Goal: Information Seeking & Learning: Check status

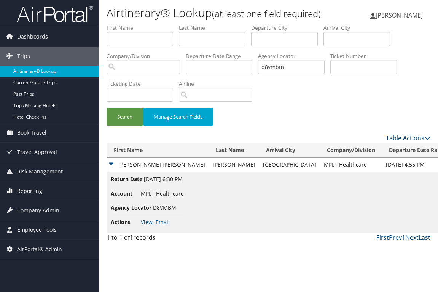
click at [32, 192] on span "Reporting" at bounding box center [29, 190] width 25 height 19
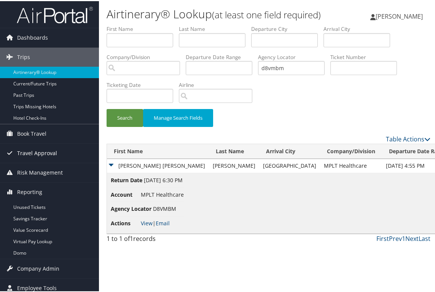
click at [38, 151] on span "Travel Approval" at bounding box center [37, 151] width 40 height 19
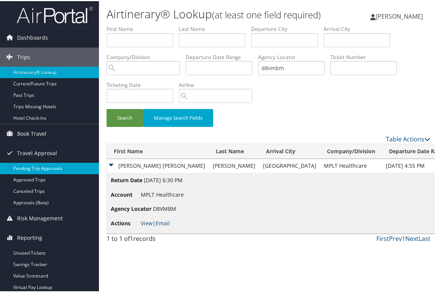
click at [38, 169] on link "Pending Trip Approvals" at bounding box center [49, 166] width 99 height 11
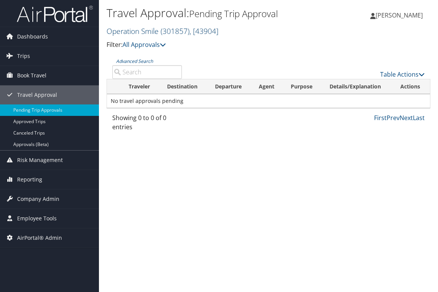
click at [201, 32] on span ", [ 43904 ]" at bounding box center [204, 31] width 29 height 10
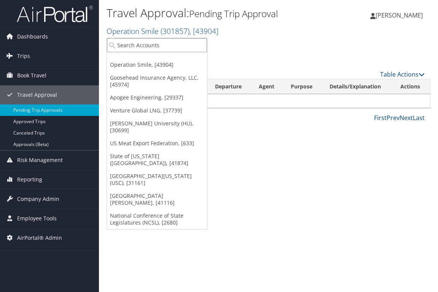
click at [169, 45] on input "search" at bounding box center [157, 45] width 100 height 14
type input "301439"
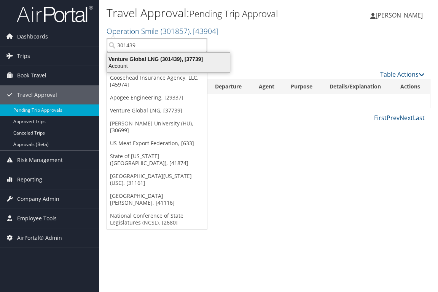
click at [167, 64] on div "Account" at bounding box center [169, 65] width 132 height 7
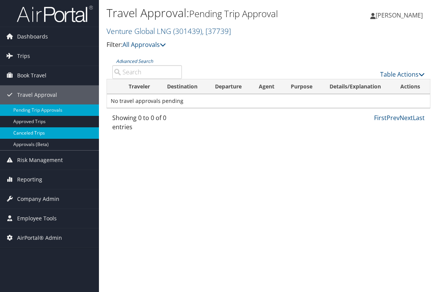
click at [31, 131] on link "Canceled Trips" at bounding box center [49, 132] width 99 height 11
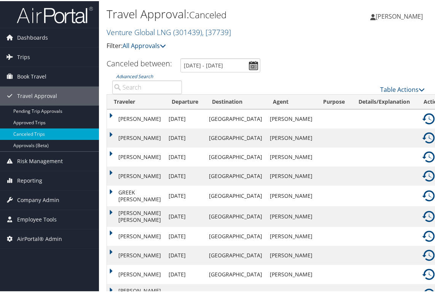
click at [423, 120] on img at bounding box center [429, 118] width 12 height 12
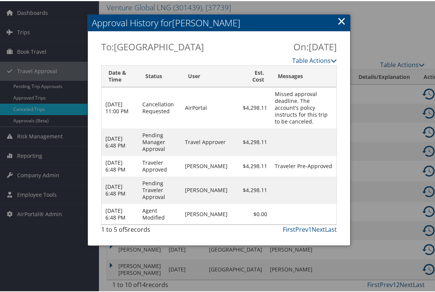
scroll to position [54, 0]
click at [222, 86] on td "AirPortal" at bounding box center [208, 106] width 55 height 41
click at [300, 86] on td "Missed approval deadline. The account's policy instructs for this trip to be ca…" at bounding box center [303, 106] width 65 height 41
click at [364, 17] on div at bounding box center [219, 146] width 438 height 292
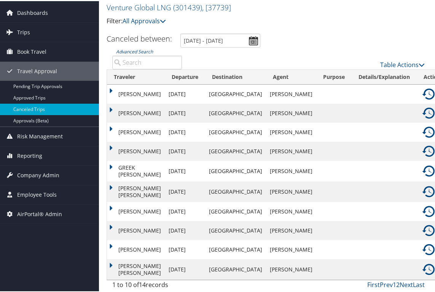
click at [108, 83] on td "SERGIO ANTONIO ECHEVARRIA" at bounding box center [136, 92] width 58 height 19
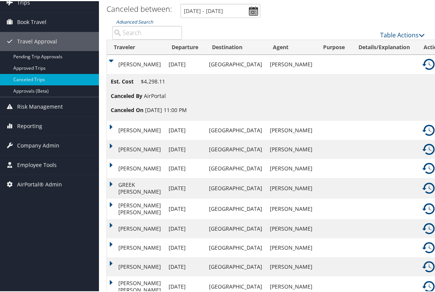
click at [185, 102] on li "Canceled By AirPortal" at bounding box center [149, 95] width 76 height 14
click at [415, 34] on link "Table Actions" at bounding box center [402, 34] width 45 height 8
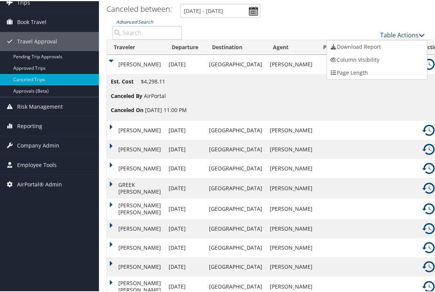
click at [404, 100] on div at bounding box center [219, 146] width 438 height 292
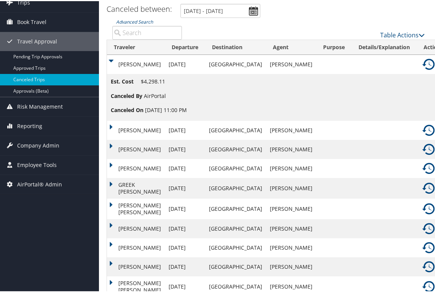
click at [423, 66] on img at bounding box center [429, 63] width 12 height 12
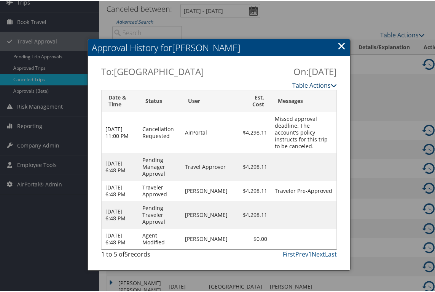
click at [319, 82] on link "Table Actions" at bounding box center [314, 84] width 45 height 8
click at [337, 45] on link "×" at bounding box center [341, 44] width 9 height 15
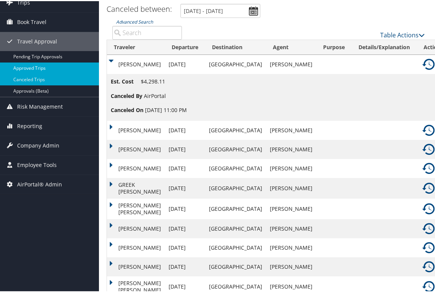
click at [23, 64] on link "Approved Trips" at bounding box center [49, 66] width 99 height 11
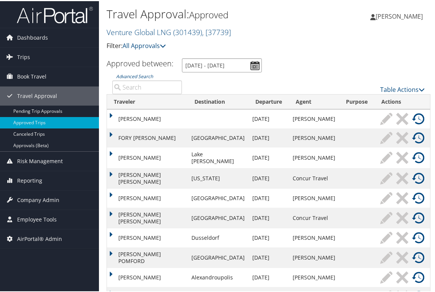
click at [252, 67] on input "[DATE] - [DATE]" at bounding box center [222, 64] width 80 height 14
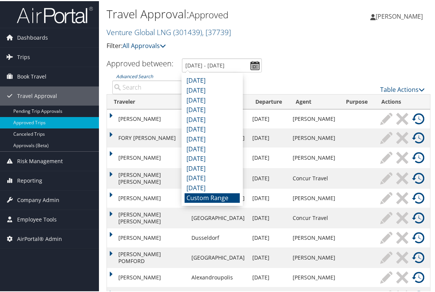
click at [211, 199] on li "Custom Range" at bounding box center [212, 197] width 55 height 10
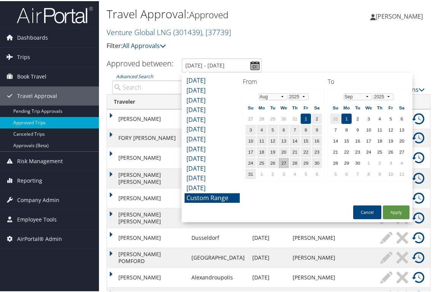
click at [286, 162] on td "27" at bounding box center [284, 161] width 10 height 10
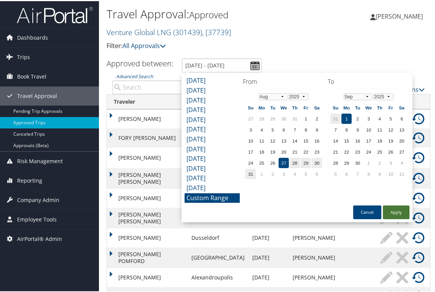
click at [400, 212] on button "Apply" at bounding box center [396, 211] width 27 height 14
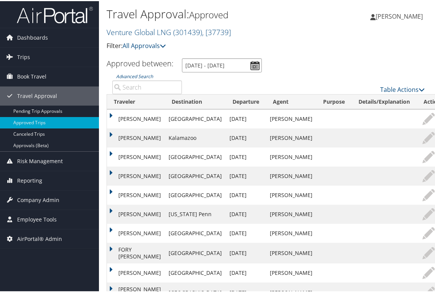
click at [204, 65] on input "8/27/2025 - 9/1/2025" at bounding box center [222, 64] width 80 height 14
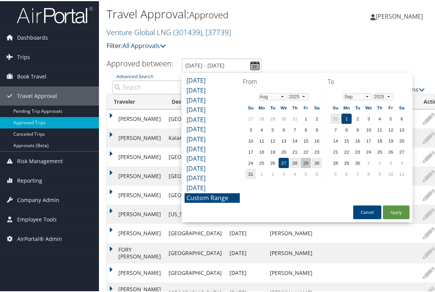
click at [308, 162] on td "29" at bounding box center [306, 161] width 10 height 10
click at [396, 212] on button "Apply" at bounding box center [396, 211] width 27 height 14
type input "8/29/2025 - 9/1/2025"
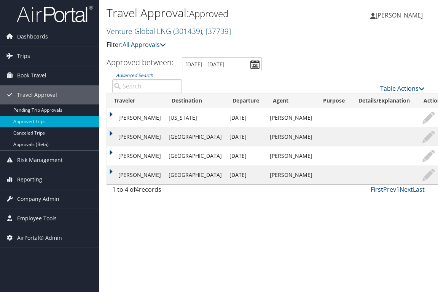
click at [295, 45] on p "Filter: All Approvals" at bounding box center [215, 45] width 216 height 10
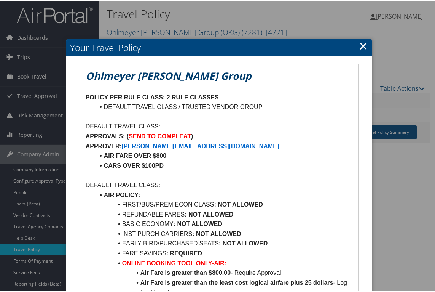
click at [228, 164] on li "CARS OVER $100PD" at bounding box center [224, 165] width 258 height 10
click at [177, 168] on li "CARS OVER $100PD" at bounding box center [224, 165] width 258 height 10
click at [178, 173] on p at bounding box center [219, 174] width 267 height 10
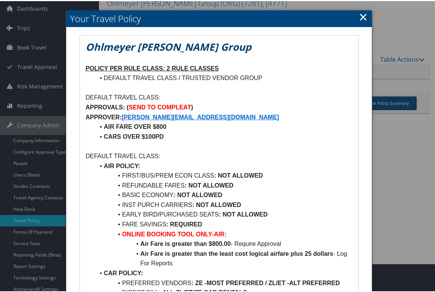
scroll to position [27, 0]
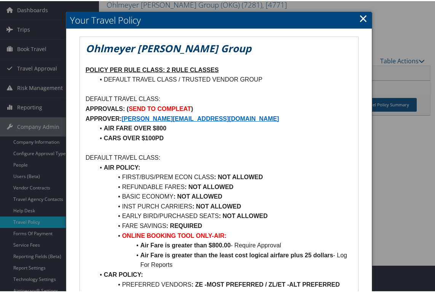
click at [365, 17] on link "×" at bounding box center [363, 17] width 9 height 15
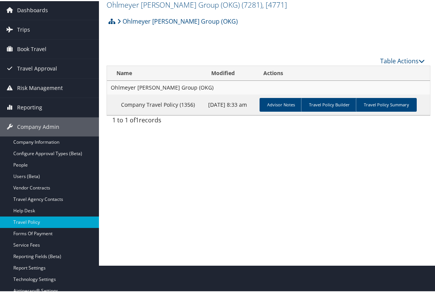
click at [144, 161] on div "Travel Policy Ohlmeyer [PERSON_NAME] Group (OKG) ( 7281 ) , [ 4771 ] Venture Gl…" at bounding box center [268, 119] width 339 height 292
